Goal: Task Accomplishment & Management: Use online tool/utility

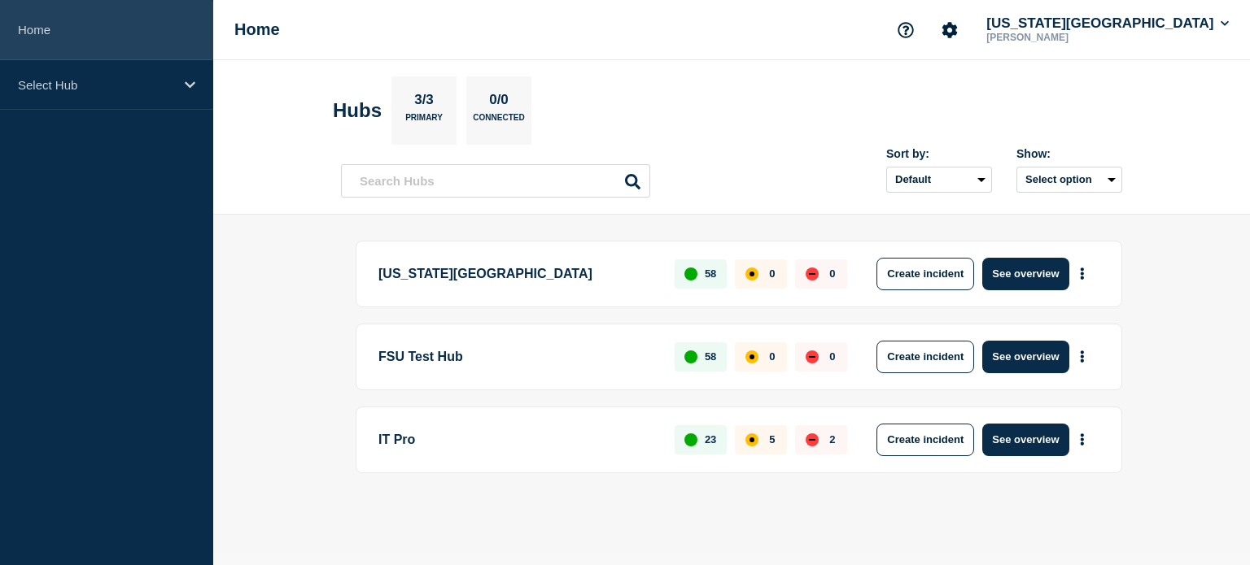
click at [98, 32] on link "Home" at bounding box center [106, 30] width 213 height 60
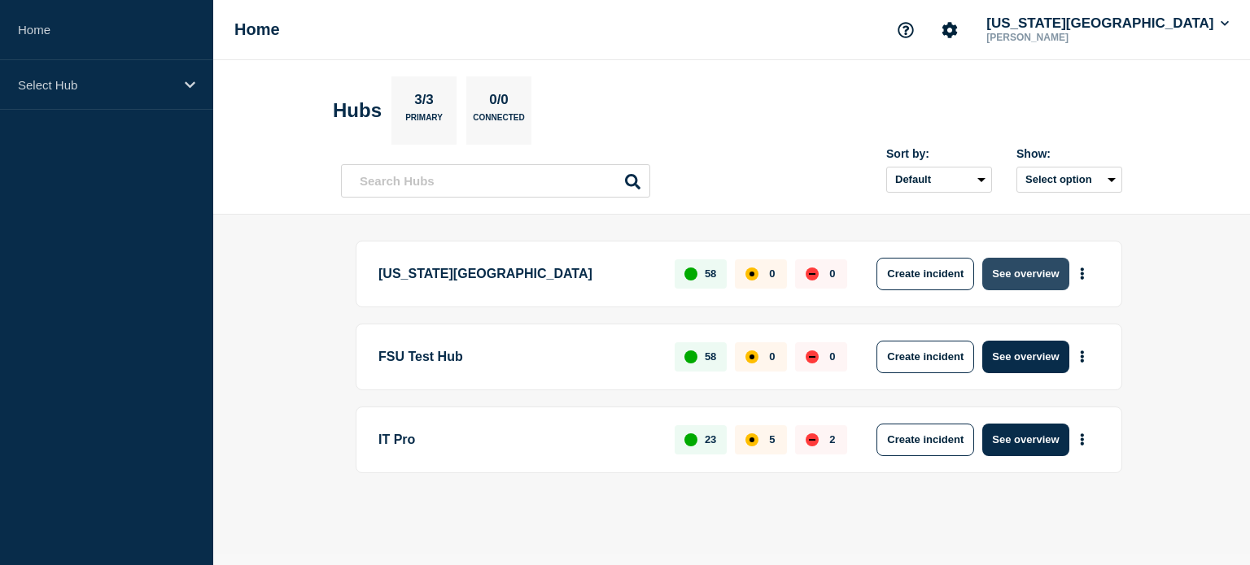
click at [1020, 270] on button "See overview" at bounding box center [1025, 274] width 86 height 33
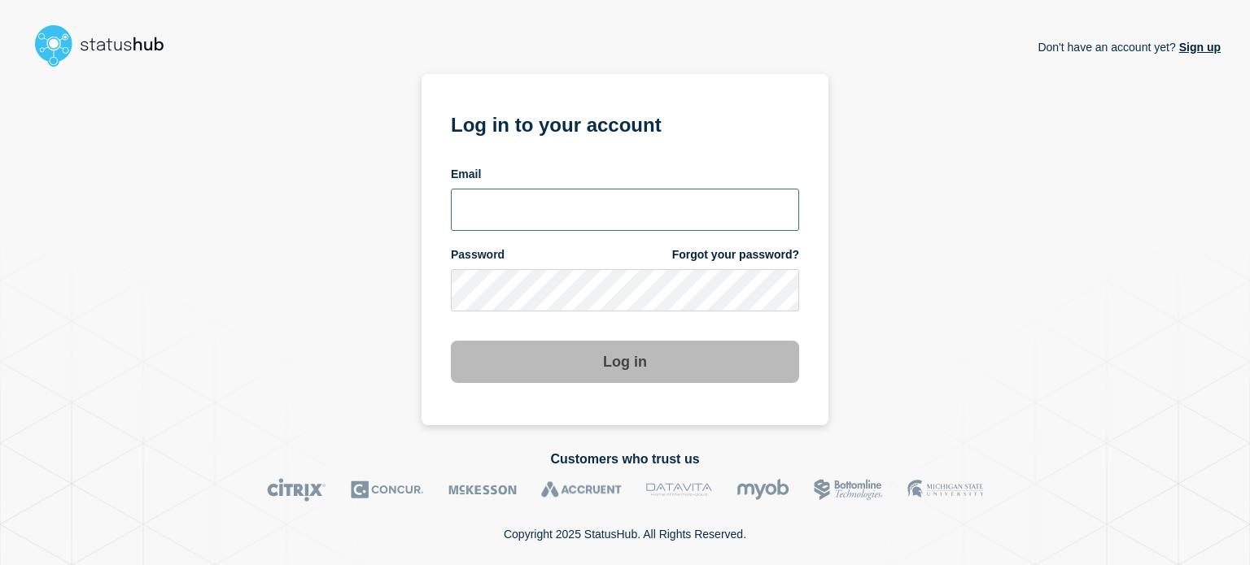
click at [516, 205] on input "email input" at bounding box center [625, 210] width 348 height 42
type input "dcarraway@fsu.edu"
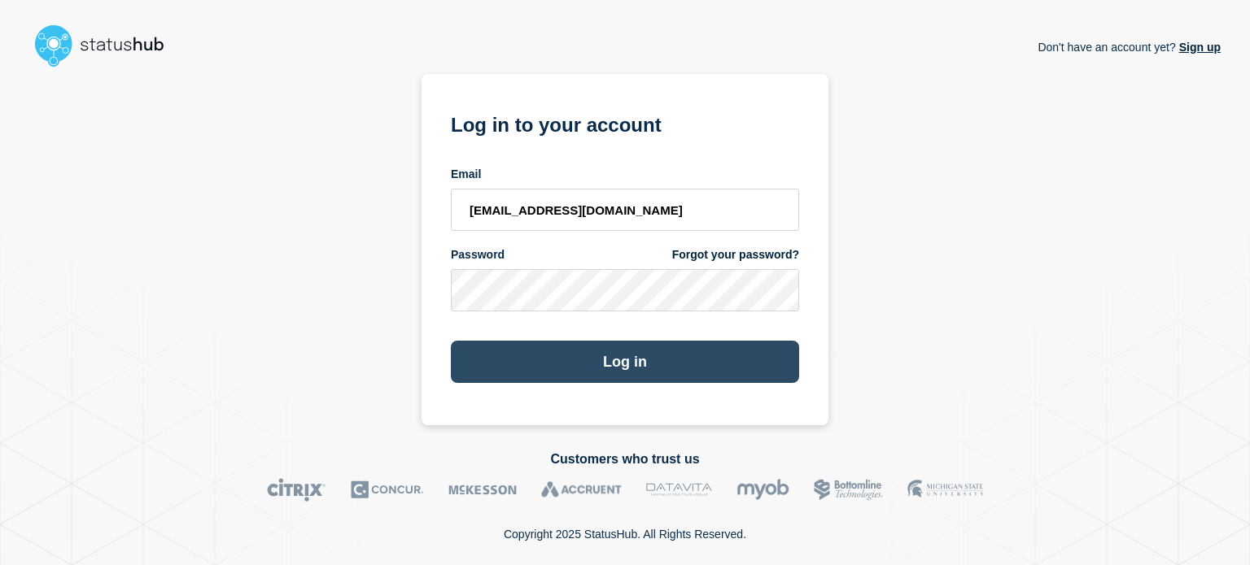
click at [504, 378] on button "Log in" at bounding box center [625, 362] width 348 height 42
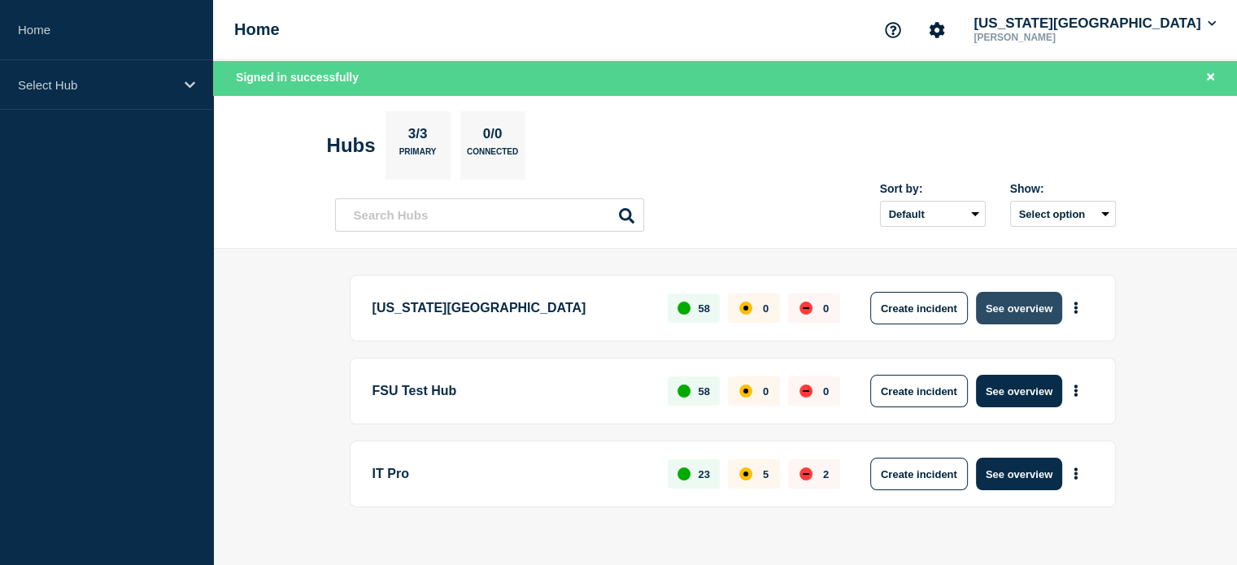
click at [1026, 307] on button "See overview" at bounding box center [1019, 308] width 86 height 33
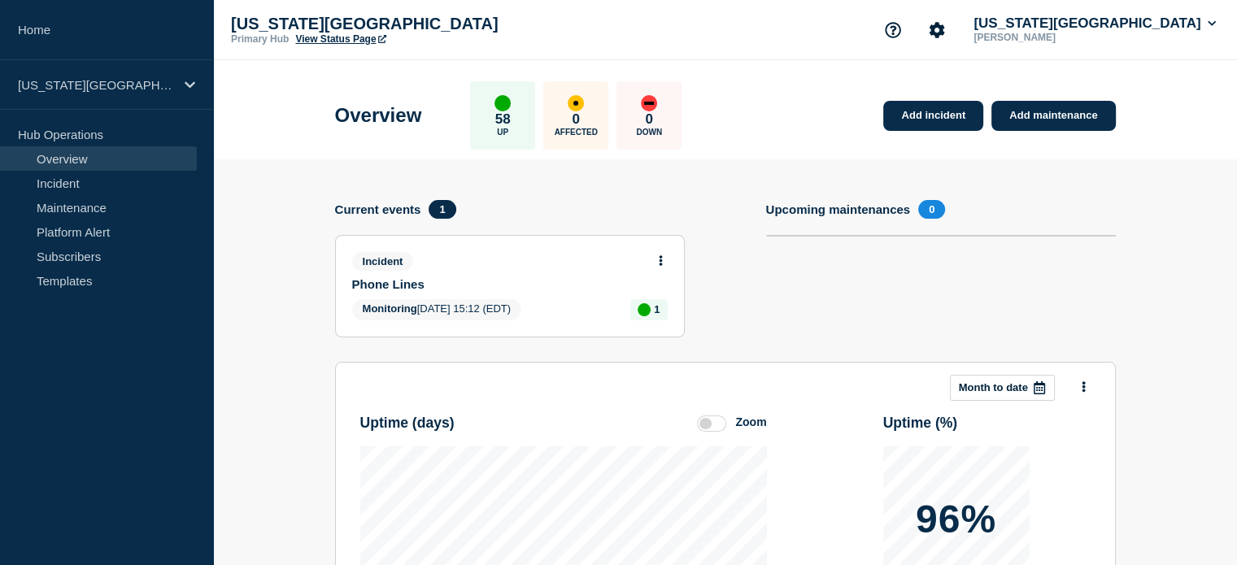
click at [306, 35] on link "View Status Page" at bounding box center [340, 38] width 90 height 11
click at [657, 261] on button at bounding box center [661, 262] width 14 height 14
click at [311, 248] on section "Add incident Add maintenance Current events 1 Incident Phone Lines Monitoring […" at bounding box center [725, 509] width 1024 height 700
click at [661, 260] on icon at bounding box center [660, 260] width 3 height 11
click at [666, 321] on link "Update incident" at bounding box center [660, 321] width 79 height 13
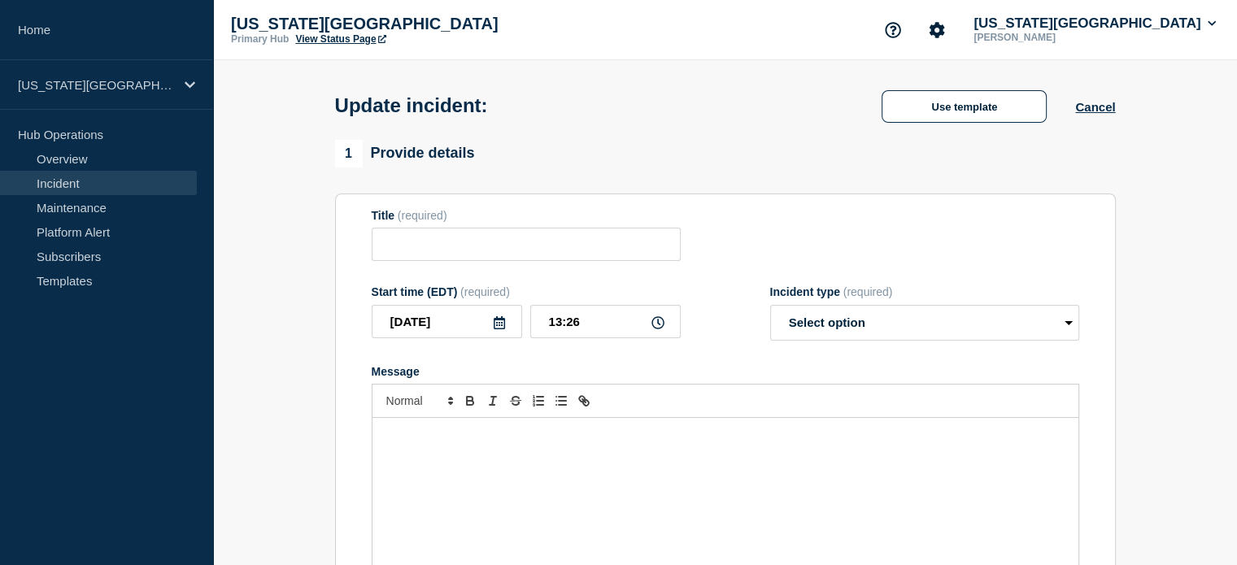
type input "Phone Lines"
click at [579, 468] on div "Message" at bounding box center [726, 515] width 706 height 195
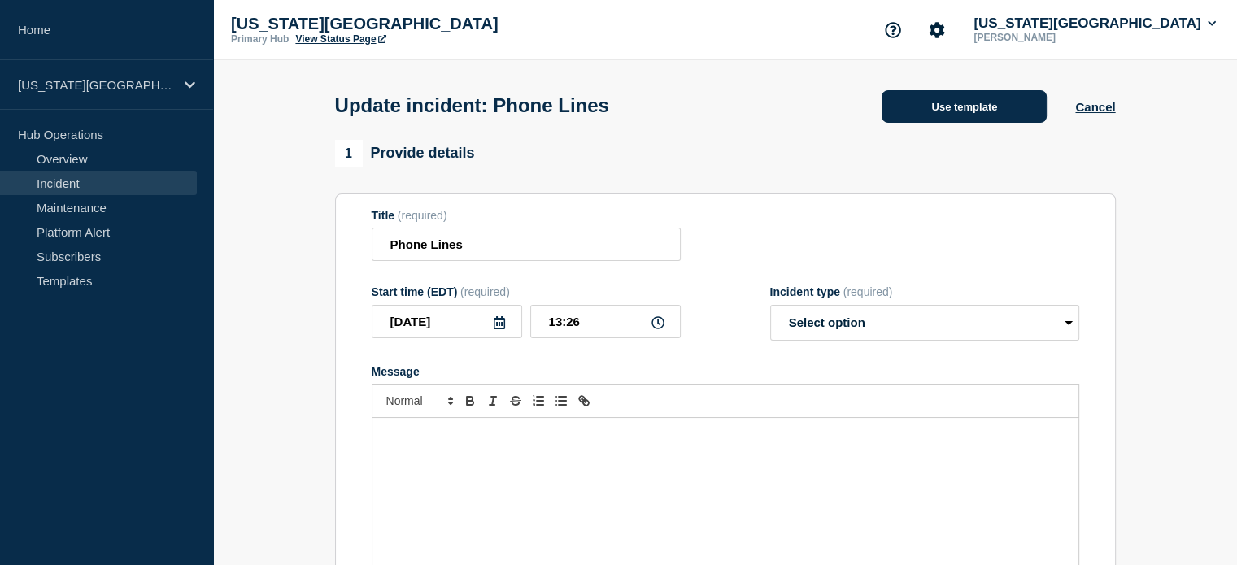
click at [906, 123] on button "Use template" at bounding box center [964, 106] width 165 height 33
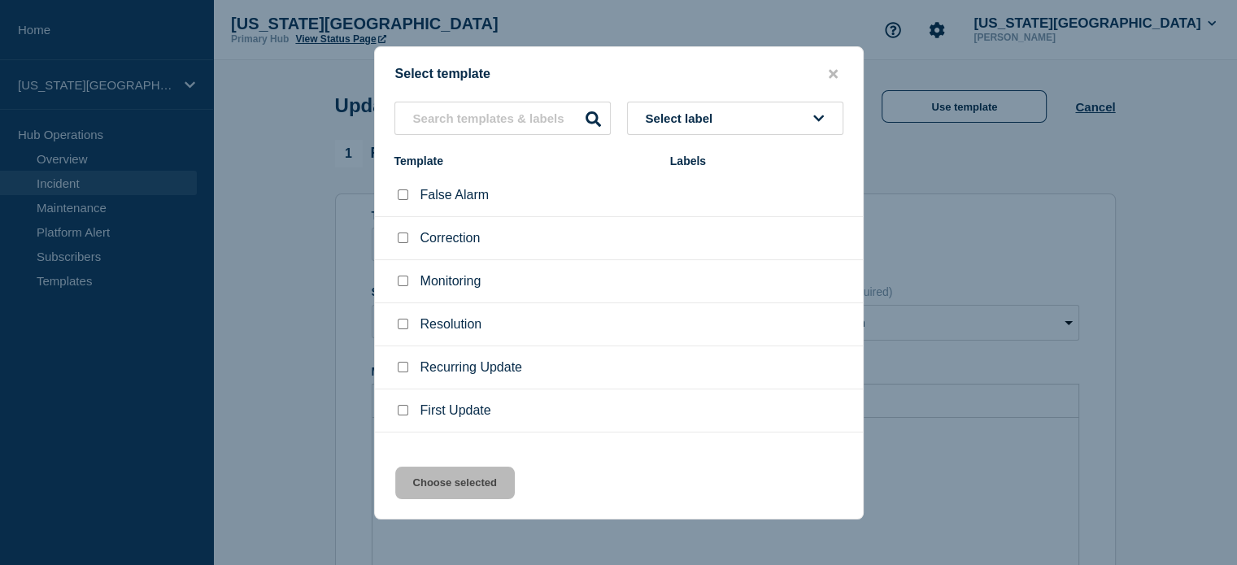
click at [400, 327] on input "Resolution checkbox" at bounding box center [403, 324] width 11 height 11
checkbox input "true"
click at [492, 503] on div "Select template Select label Template Labels False Alarm Correction Monitoring …" at bounding box center [619, 283] width 490 height 474
click at [491, 485] on button "Choose selected" at bounding box center [455, 483] width 120 height 33
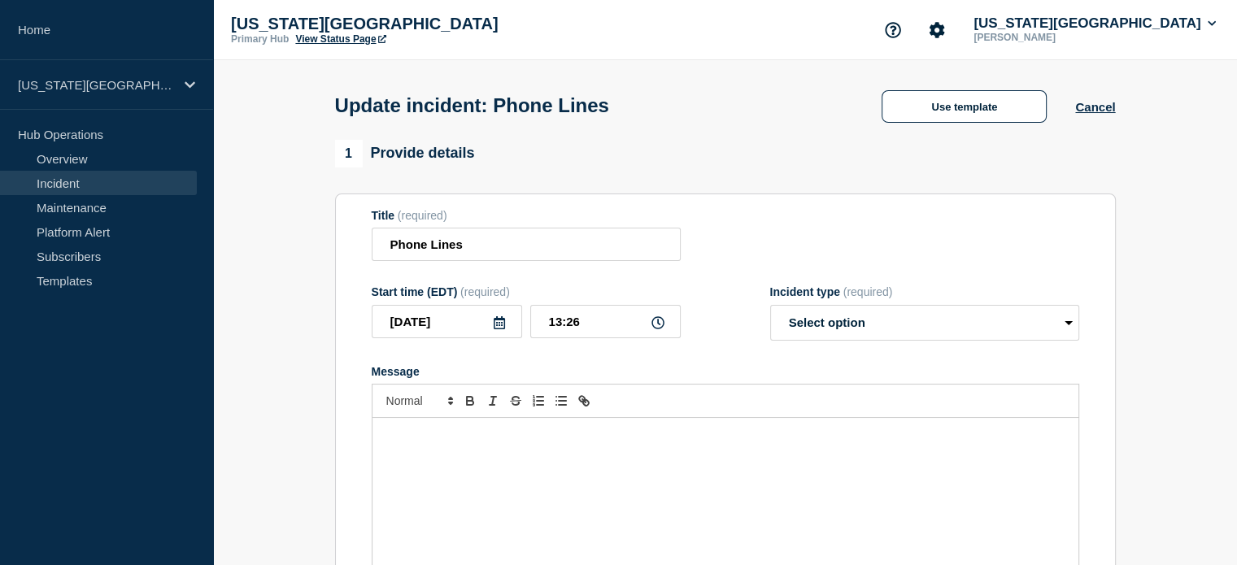
select select "resolved"
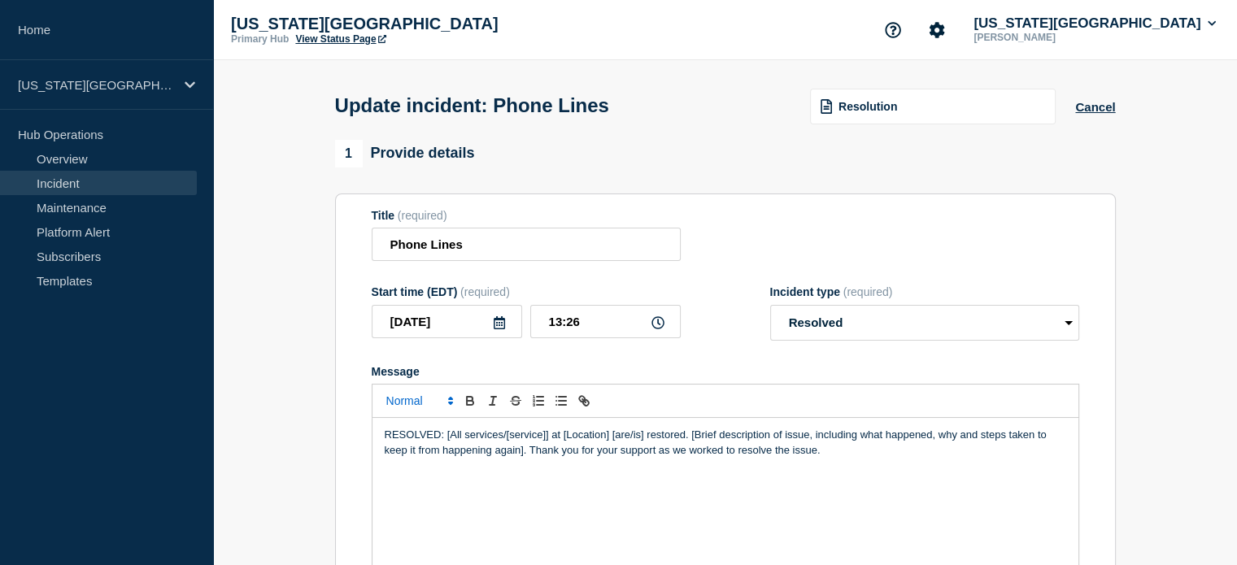
scroll to position [163, 0]
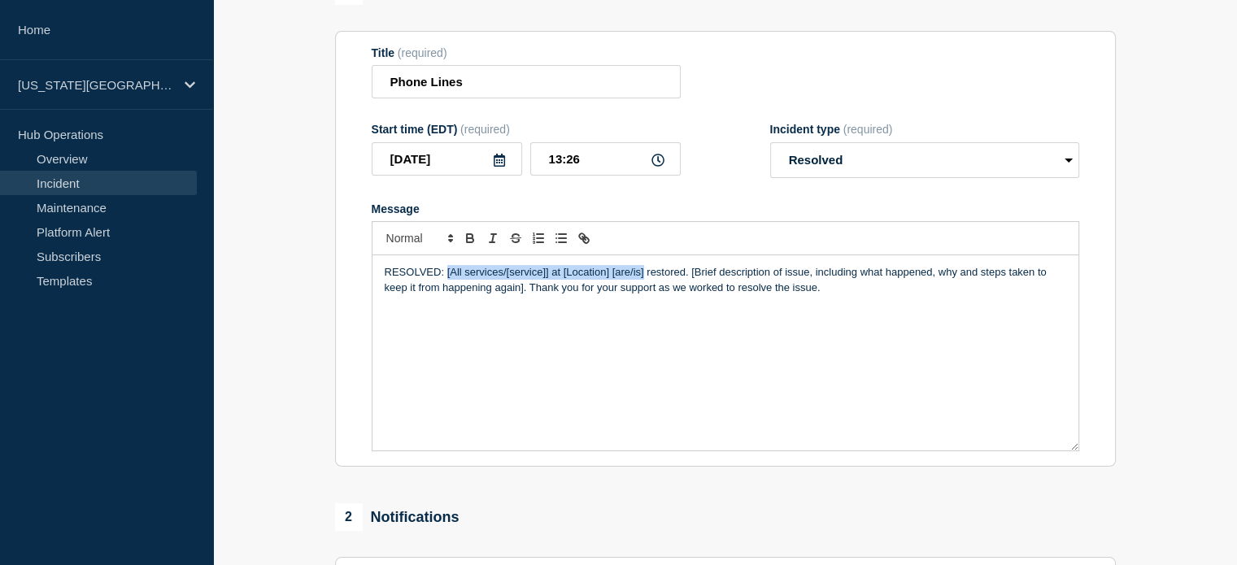
drag, startPoint x: 446, startPoint y: 277, endPoint x: 644, endPoint y: 273, distance: 197.7
click at [644, 273] on p "RESOLVED: [All services/[service]] at [Location] [are/is] restored. [Brief desc…" at bounding box center [726, 280] width 682 height 30
drag, startPoint x: 755, startPoint y: 279, endPoint x: 765, endPoint y: 281, distance: 9.9
click at [765, 281] on p "RESOLVED: All Phone lines services at the [GEOGRAPHIC_DATA] campus are restored…" at bounding box center [726, 280] width 682 height 30
click at [754, 278] on p "RESOLVED: All Phone lines services at the [GEOGRAPHIC_DATA] campus are restored…" at bounding box center [726, 280] width 682 height 30
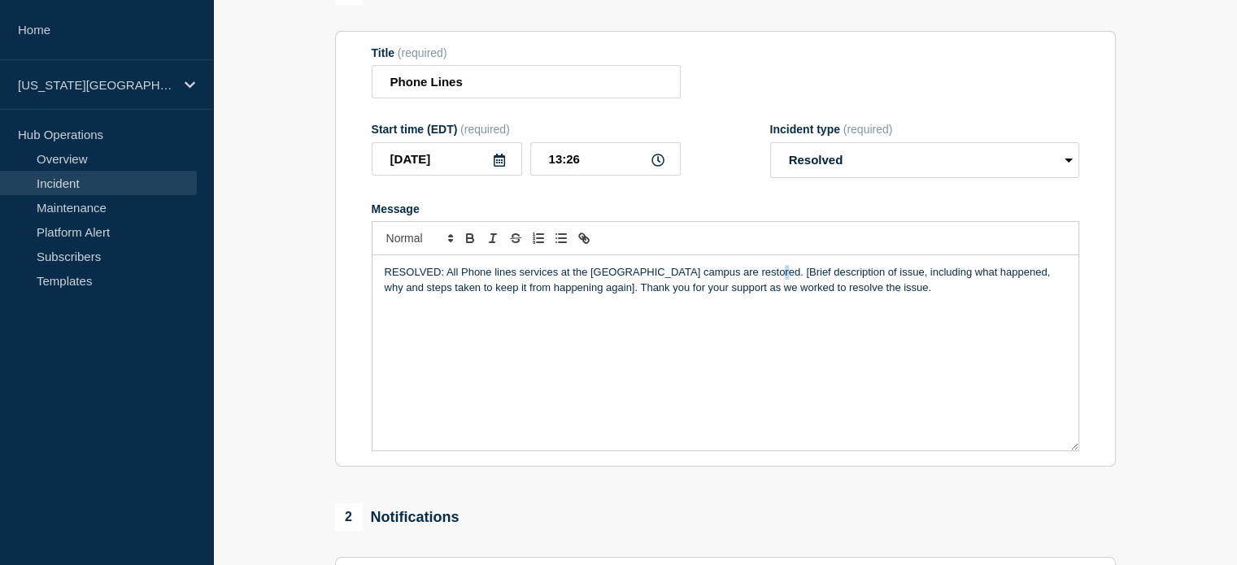
click at [764, 276] on p "RESOLVED: All Phone lines services at the [GEOGRAPHIC_DATA] campus are restored…" at bounding box center [726, 280] width 682 height 30
click at [748, 282] on p "RESOLVED: All Phone lines services at the [GEOGRAPHIC_DATA] campus are restored…" at bounding box center [726, 280] width 682 height 30
drag, startPoint x: 755, startPoint y: 279, endPoint x: 764, endPoint y: 282, distance: 9.3
click at [764, 282] on p "RESOLVED: All Phone lines services at the [GEOGRAPHIC_DATA] campus are restored…" at bounding box center [726, 280] width 682 height 30
click at [744, 276] on p "RESOLVED: All Phone lines services at the [GEOGRAPHIC_DATA] campus are restored…" at bounding box center [726, 280] width 682 height 30
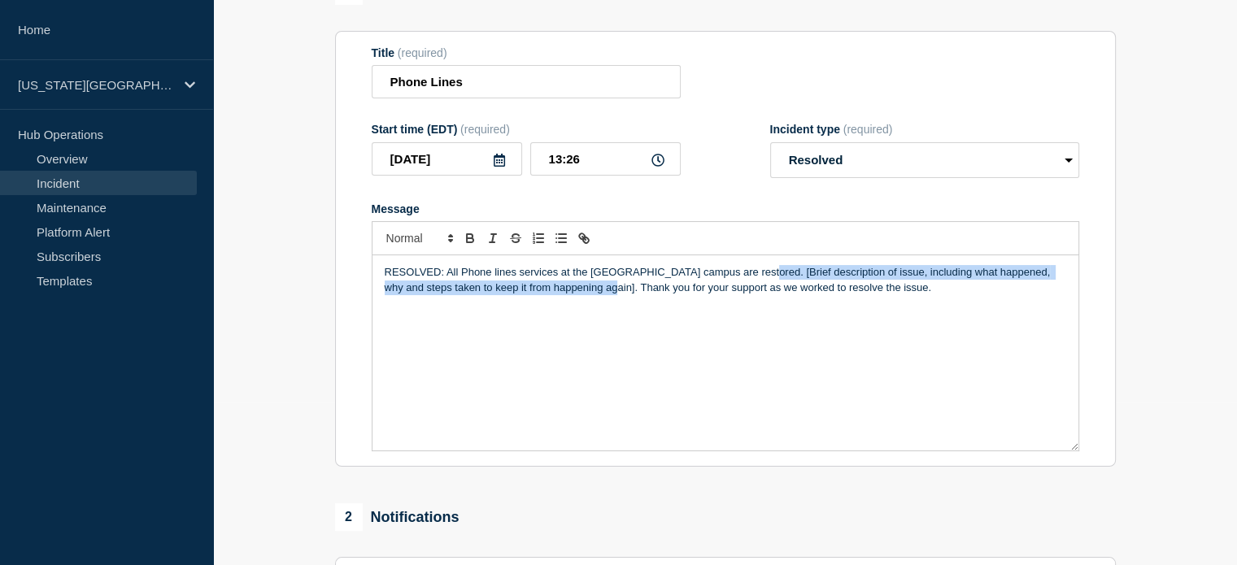
drag, startPoint x: 757, startPoint y: 279, endPoint x: 599, endPoint y: 303, distance: 160.4
click at [599, 303] on div "RESOLVED: All Phone lines services at the [GEOGRAPHIC_DATA] campus are restored…" at bounding box center [726, 352] width 706 height 195
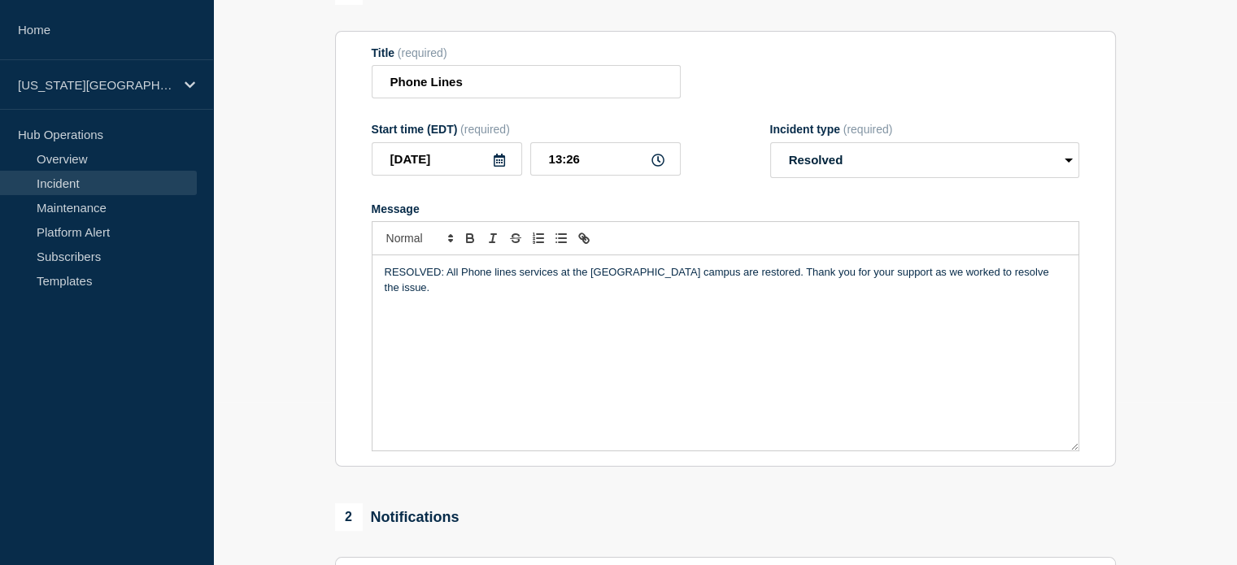
click at [593, 360] on div "RESOLVED: All Phone lines services at the [GEOGRAPHIC_DATA] campus are restored…" at bounding box center [726, 352] width 706 height 195
click at [1052, 284] on p "RESOLVED: All Phone lines services at the [GEOGRAPHIC_DATA] campus are restored…" at bounding box center [726, 280] width 682 height 30
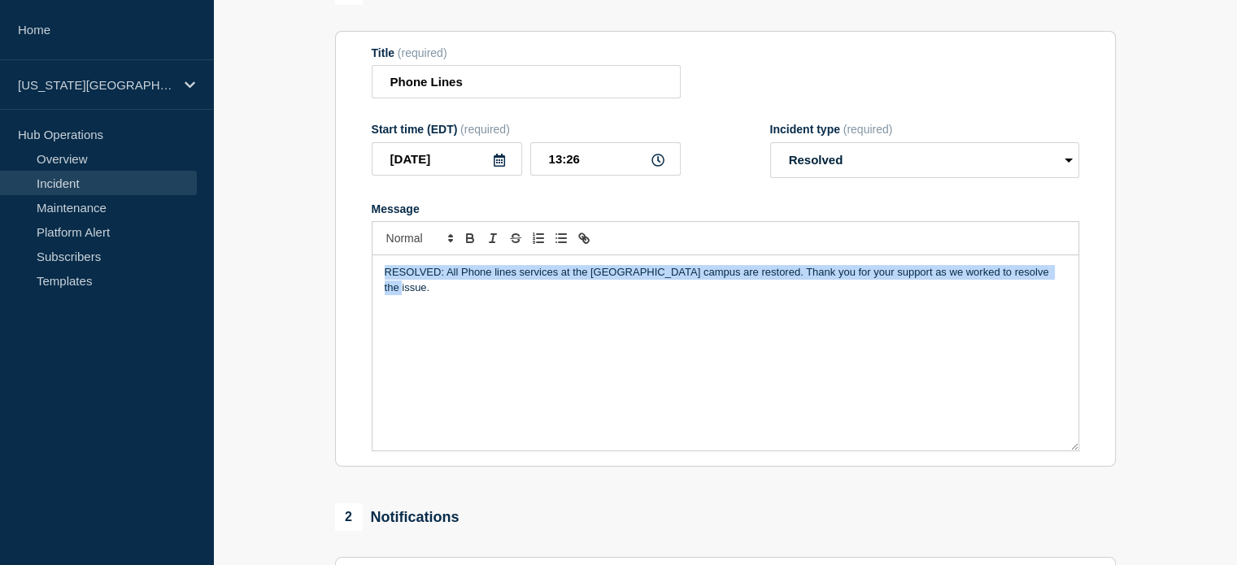
drag, startPoint x: 1052, startPoint y: 279, endPoint x: 293, endPoint y: 242, distance: 760.0
click at [293, 242] on section "1 Provide details Title (required) Phone Lines Start time (EDT) (required) [DAT…" at bounding box center [725, 464] width 1024 height 975
copy p "RESOLVED: All Phone lines services at the [GEOGRAPHIC_DATA] campus are restored…"
click at [647, 296] on div "RESOLVED: All Phone lines services at the [GEOGRAPHIC_DATA] campus are restored…" at bounding box center [726, 352] width 706 height 195
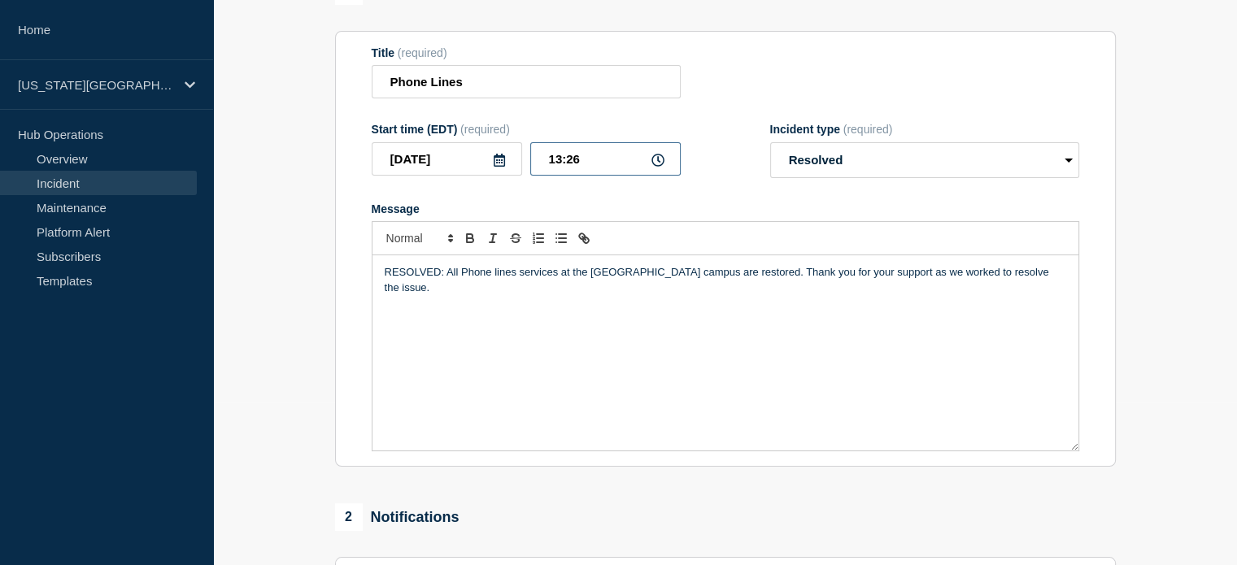
drag, startPoint x: 593, startPoint y: 160, endPoint x: 574, endPoint y: 177, distance: 25.9
click at [574, 176] on input "13:26" at bounding box center [605, 158] width 151 height 33
type input "13:25"
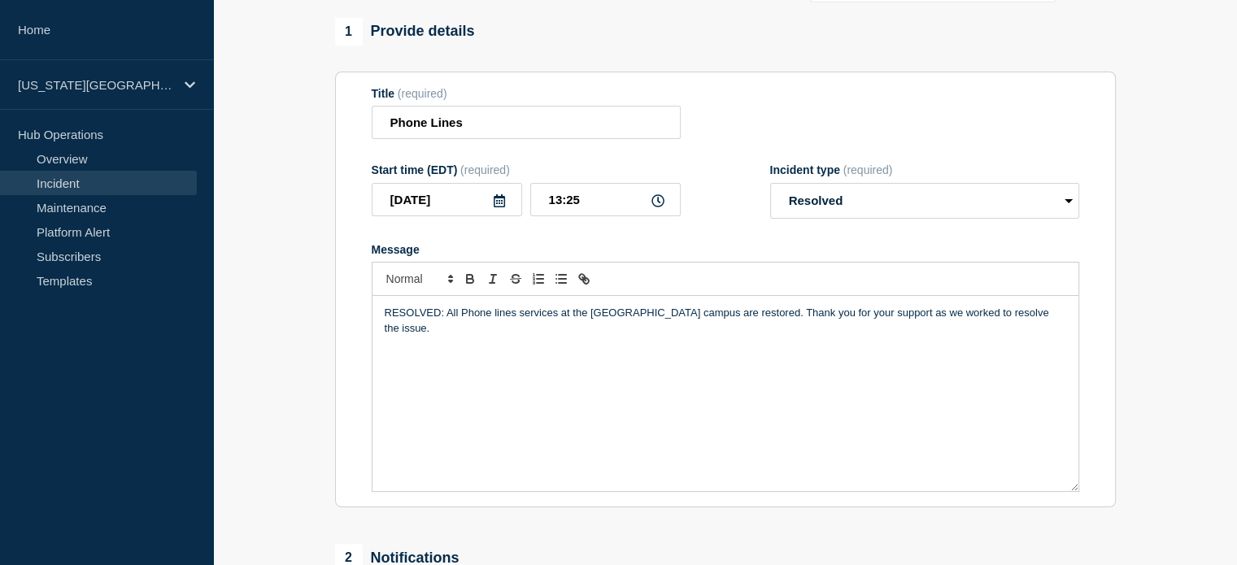
click at [354, 126] on section "Title (required) Phone Lines Start time (EDT) (required) [DATE] 13:25 Incident …" at bounding box center [725, 290] width 781 height 437
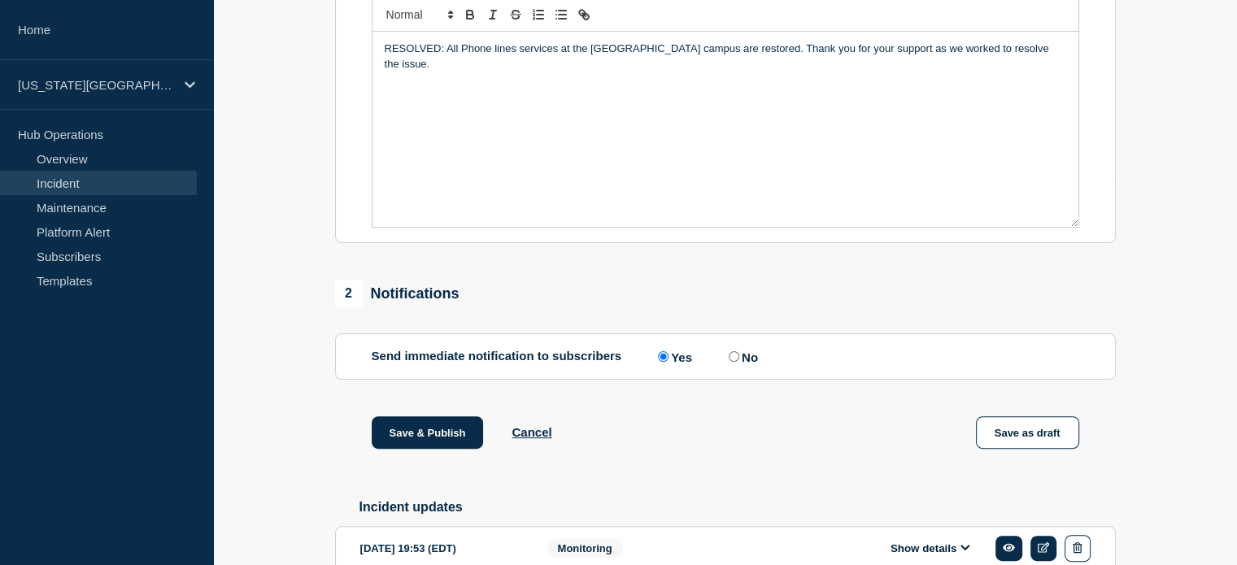
scroll to position [581, 0]
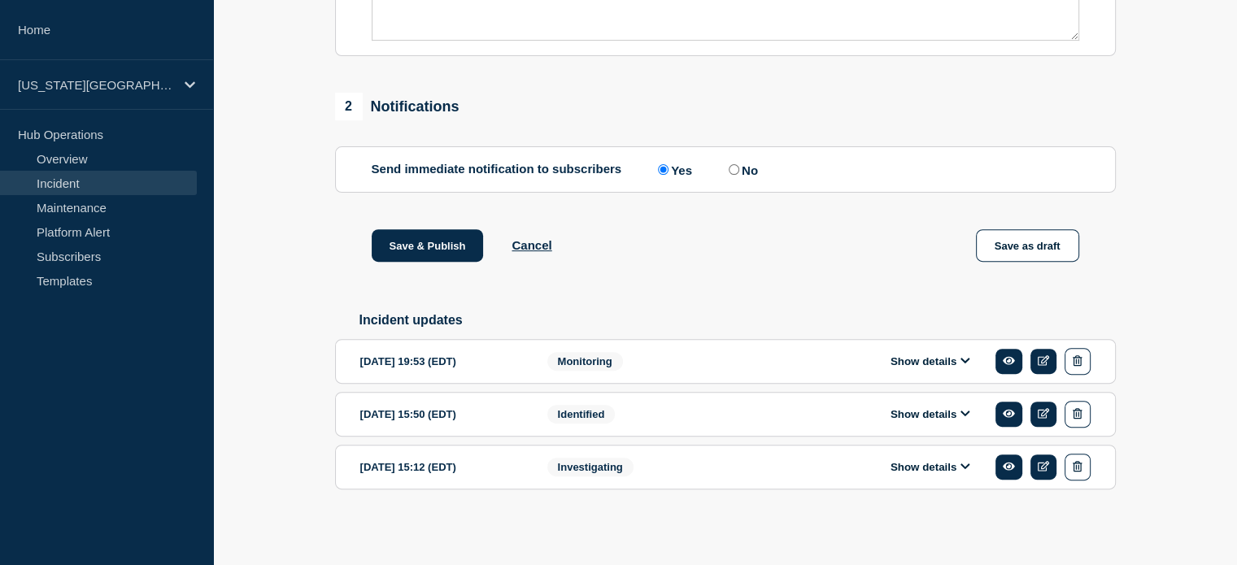
click at [758, 168] on label "No" at bounding box center [741, 169] width 33 height 15
click at [740, 168] on input "No" at bounding box center [734, 169] width 11 height 11
radio input "true"
radio input "false"
click at [422, 247] on button "Save & Publish" at bounding box center [428, 245] width 112 height 33
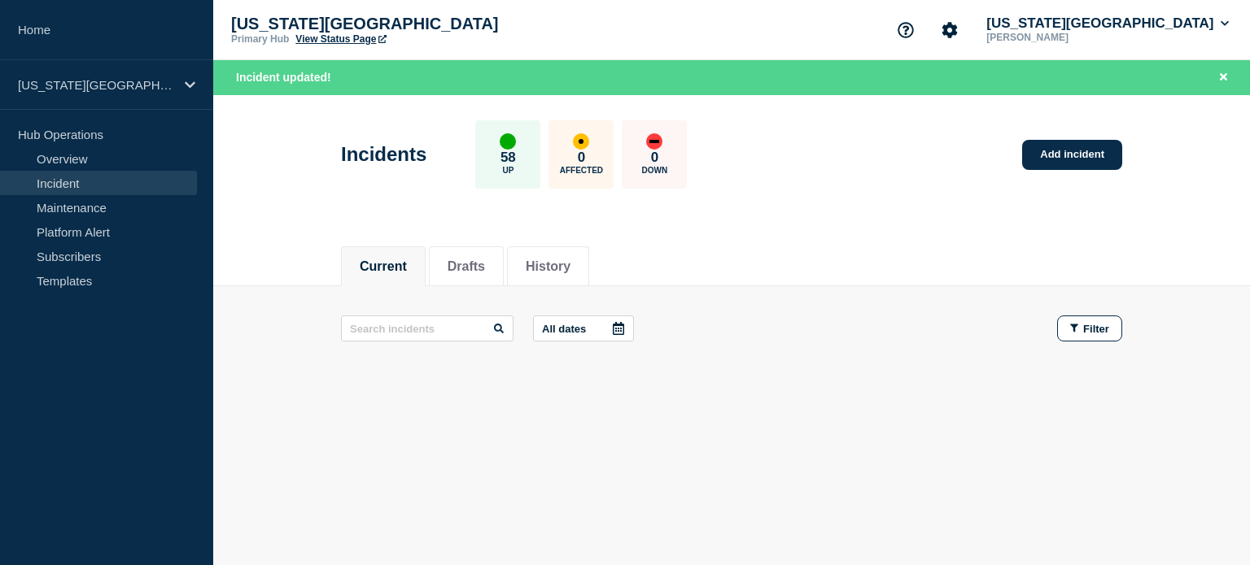
click at [316, 41] on link "View Status Page" at bounding box center [340, 38] width 90 height 11
click at [1144, 19] on button "[US_STATE][GEOGRAPHIC_DATA]" at bounding box center [1107, 23] width 249 height 16
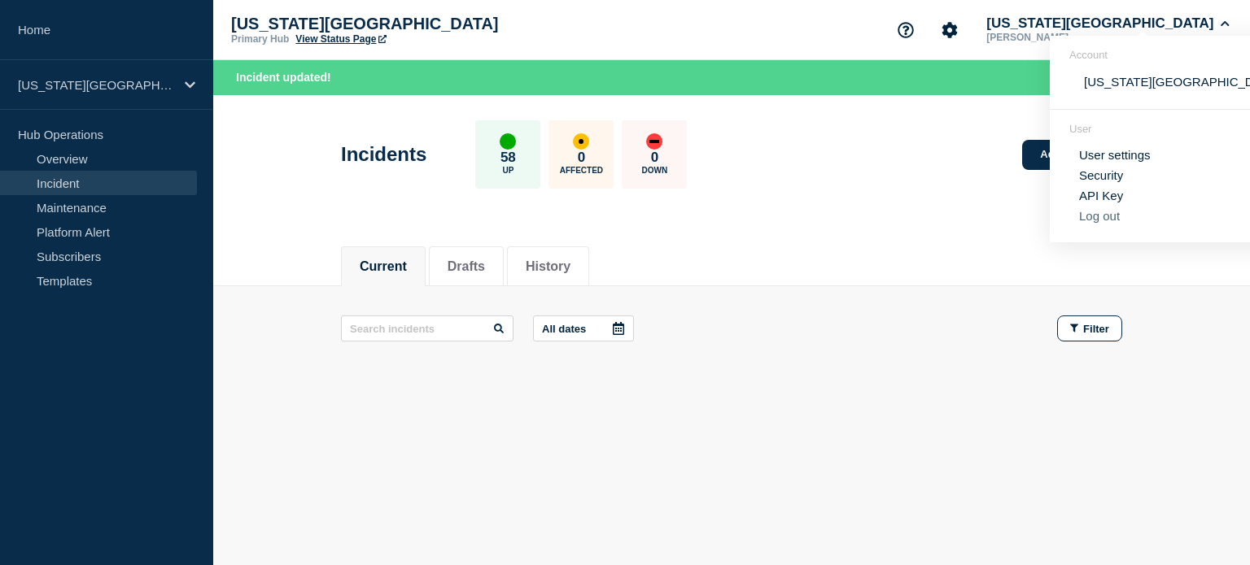
click at [1101, 219] on button "Log out" at bounding box center [1099, 216] width 41 height 14
